Goal: Information Seeking & Learning: Learn about a topic

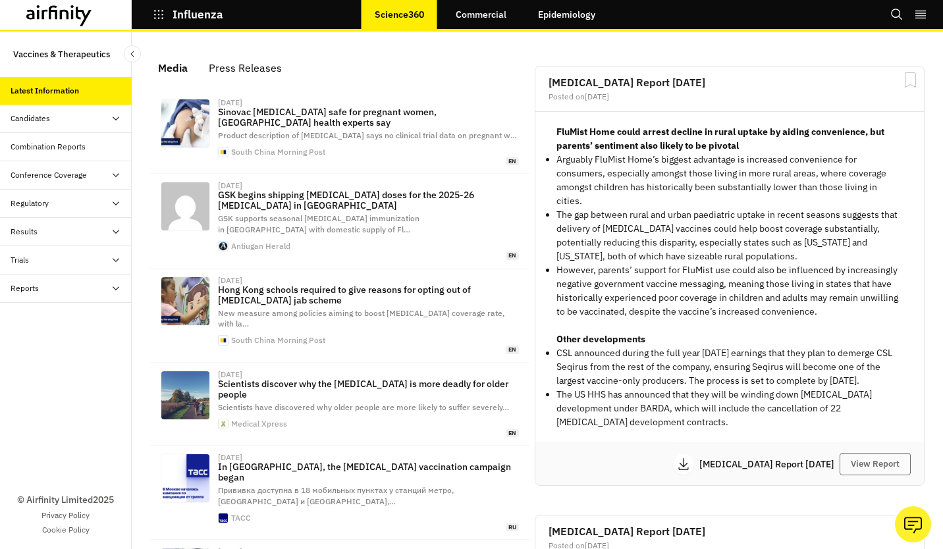
scroll to position [892, 385]
click at [257, 62] on div "Press Releases" at bounding box center [245, 68] width 73 height 20
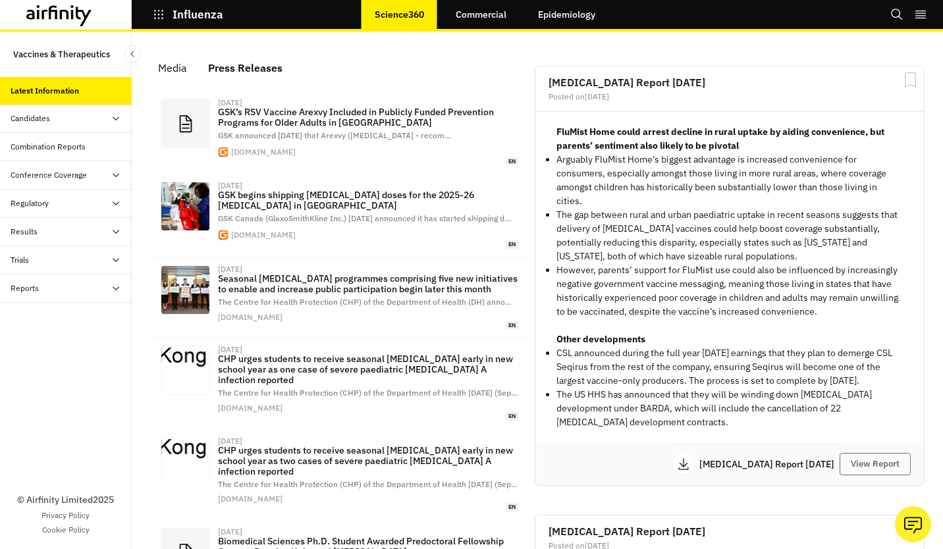
scroll to position [929, 385]
click at [203, 14] on p "Influenza" at bounding box center [198, 15] width 51 height 12
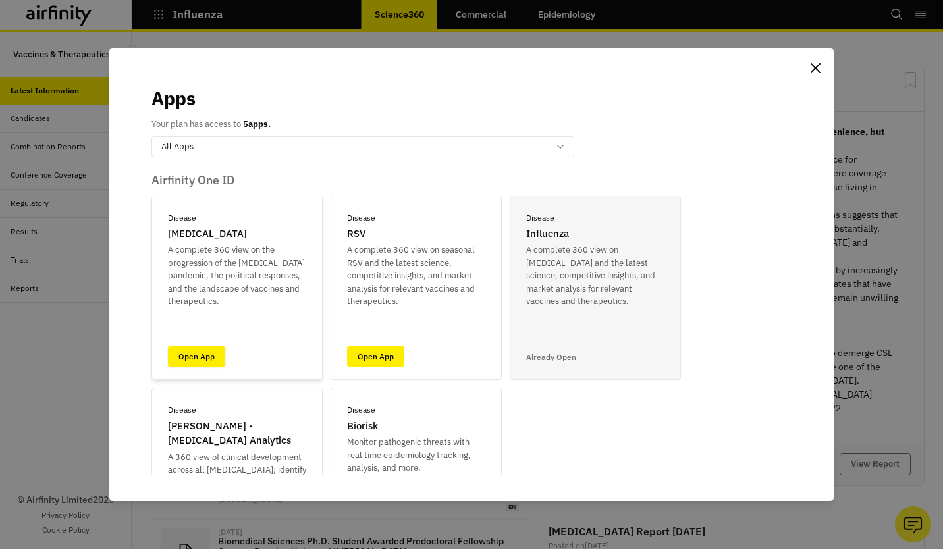
click at [182, 365] on link "Open App" at bounding box center [196, 356] width 57 height 20
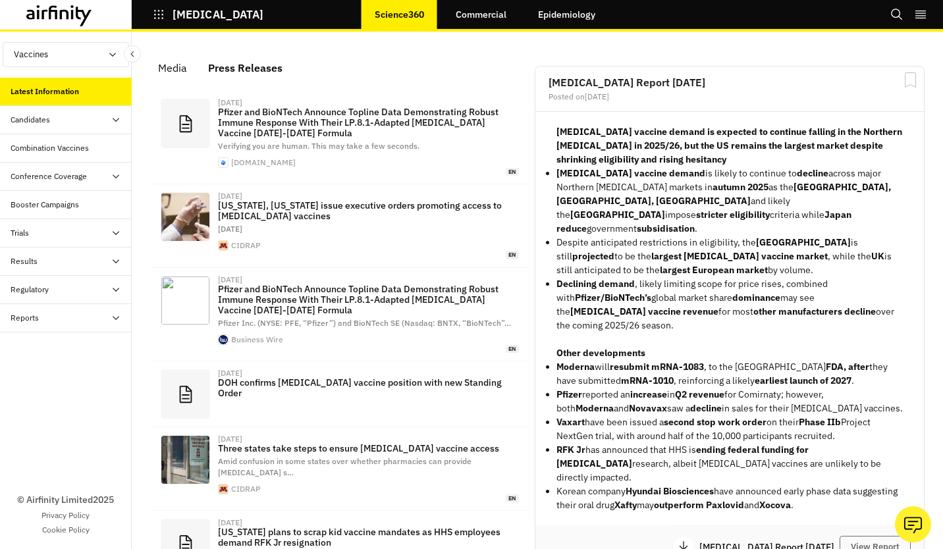
scroll to position [903, 385]
